Goal: Check status: Check status

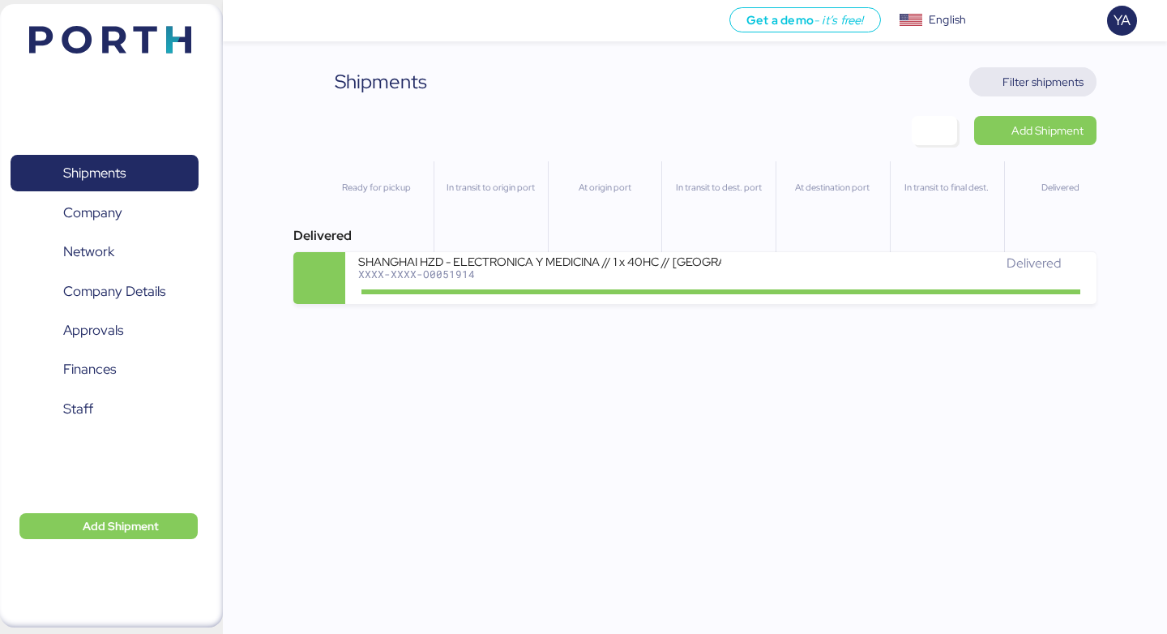
click at [1034, 85] on span "Filter shipments" at bounding box center [1043, 81] width 81 height 19
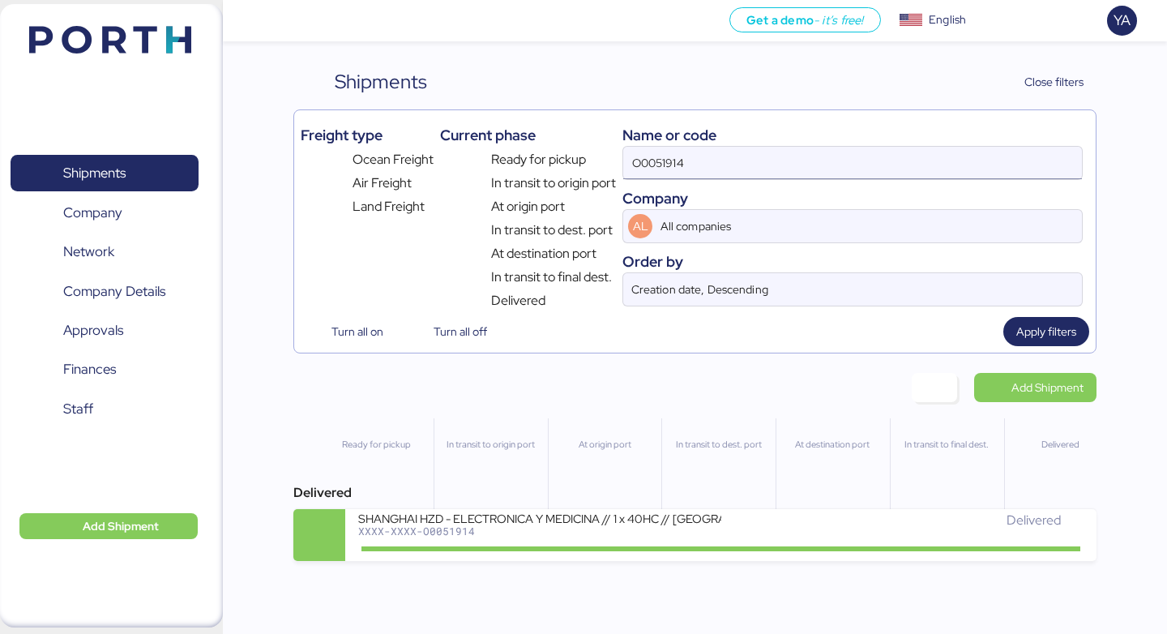
click at [936, 152] on input "O0051914" at bounding box center [852, 163] width 459 height 32
paste input "2106"
type input "O0052106"
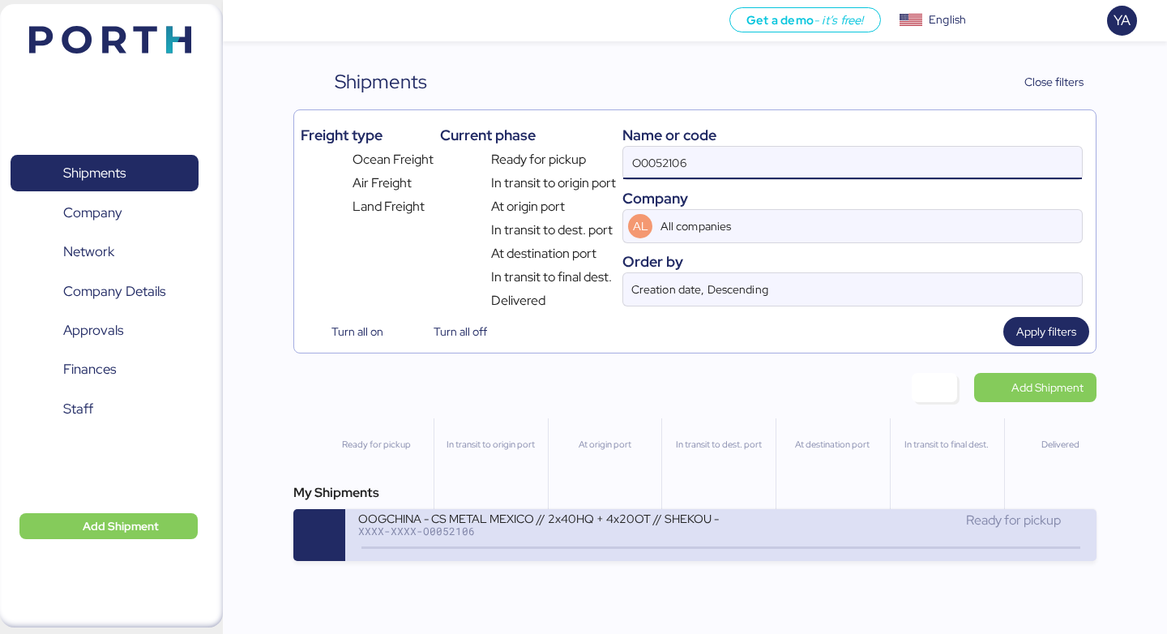
click at [550, 540] on div "OOGCHINA - CS METAL MEXICO // 2x40HQ + 4x20OT // SHEKOU - MANZANILLO // HBL: OO…" at bounding box center [539, 528] width 362 height 35
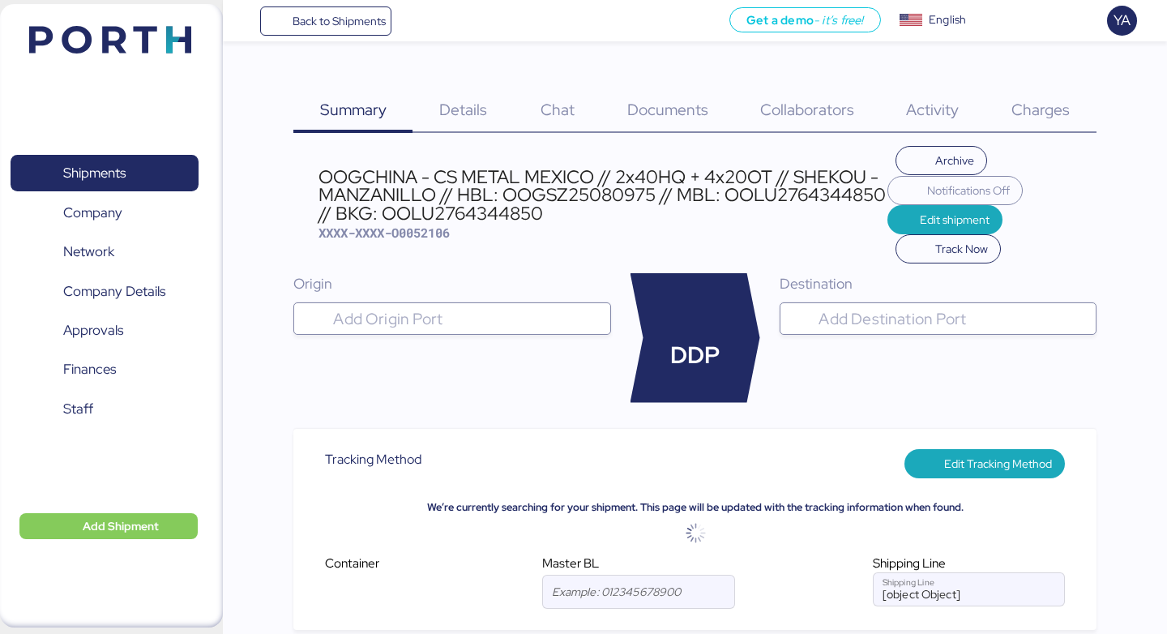
click at [470, 96] on div "Details 0" at bounding box center [463, 100] width 101 height 66
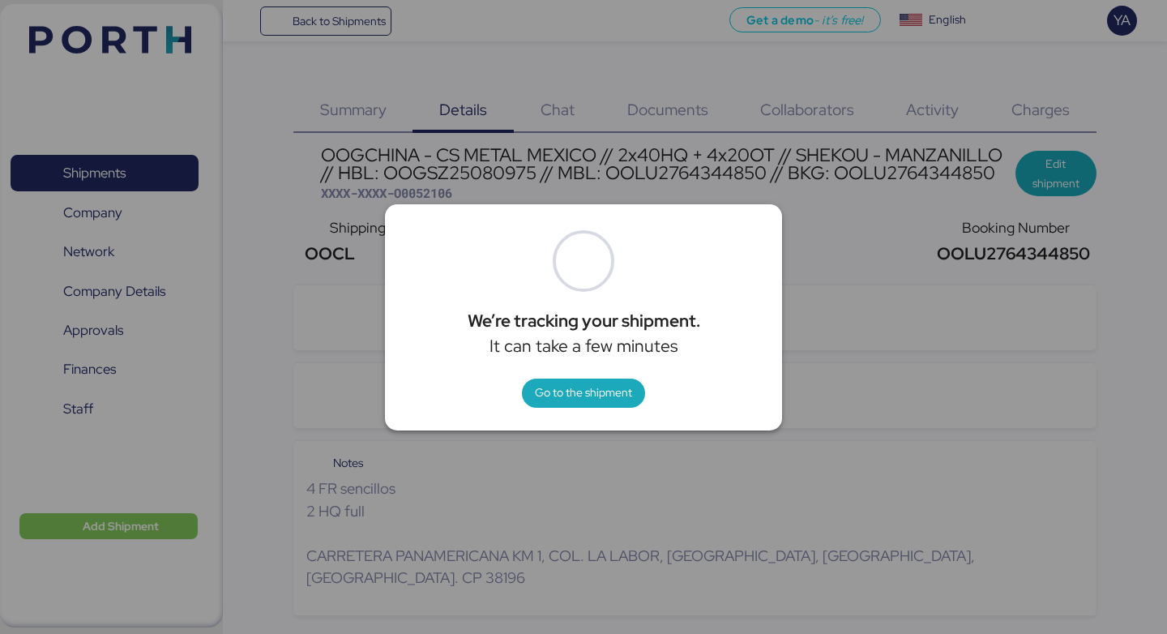
click at [580, 411] on div "We’re tracking your shipment. It can take a few minutes Go to the shipment" at bounding box center [583, 317] width 397 height 226
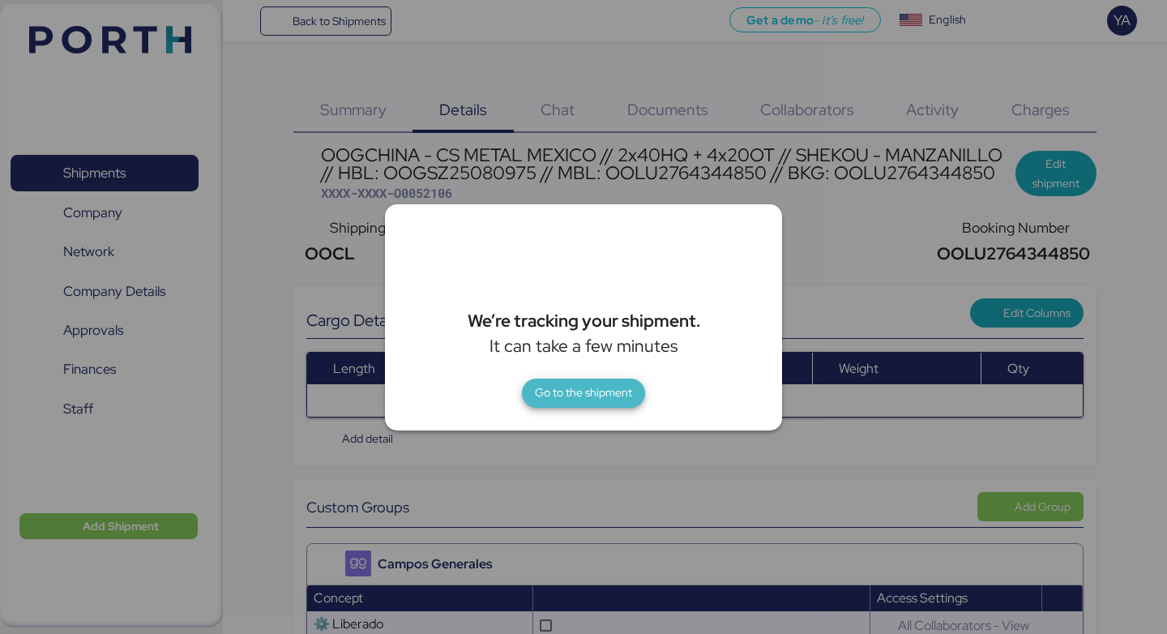
click at [589, 389] on span "Go to the shipment" at bounding box center [583, 392] width 97 height 19
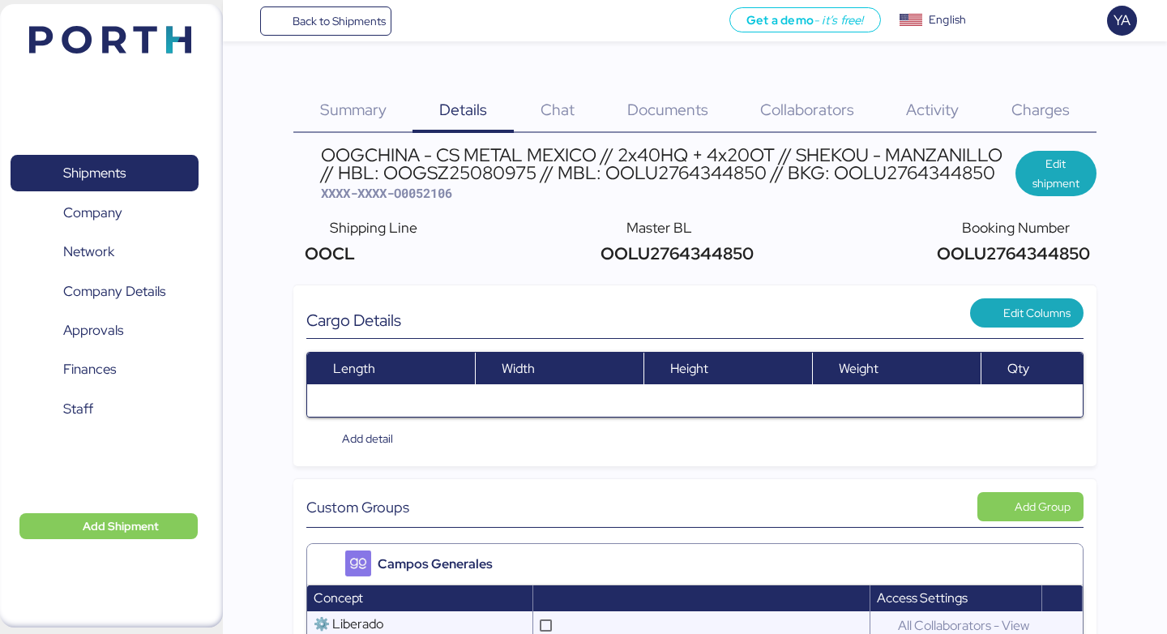
click at [672, 79] on div "Documents 0" at bounding box center [668, 100] width 133 height 66
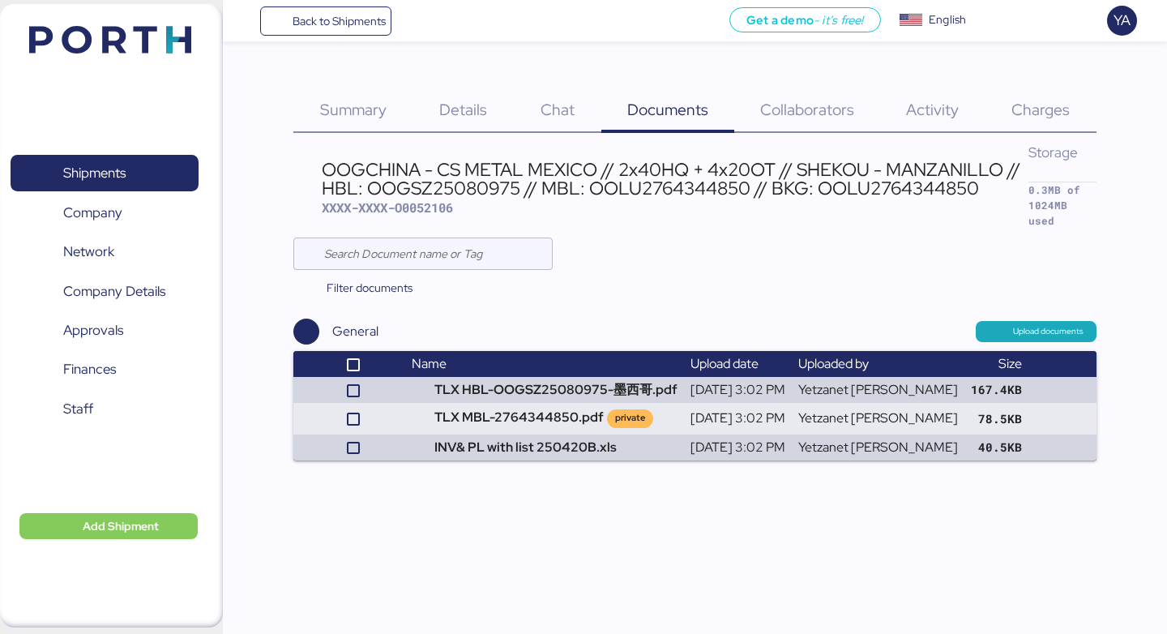
click at [662, 179] on div "OOGCHINA - CS METAL MEXICO // 2x40HQ + 4x20OT // SHEKOU - MANZANILLO // HBL: OO…" at bounding box center [676, 179] width 708 height 36
click at [662, 184] on div "OOGCHINA - CS METAL MEXICO // 2x40HQ + 4x20OT // SHEKOU - MANZANILLO // HBL: OO…" at bounding box center [676, 179] width 708 height 36
copy div "OOLU2764344850"
